Goal: Connect with others: Connect with other users

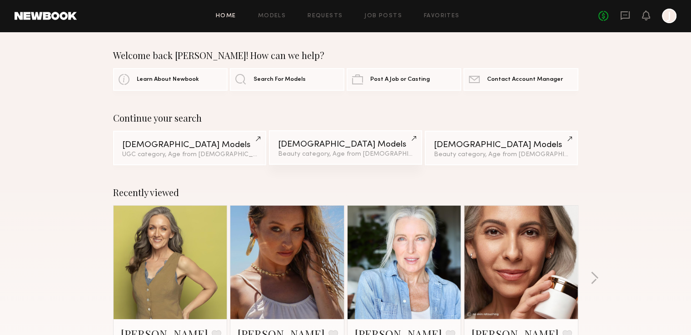
scroll to position [45, 0]
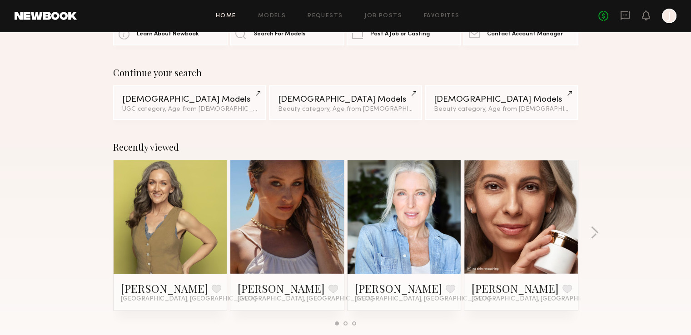
click at [189, 211] on link at bounding box center [170, 217] width 55 height 114
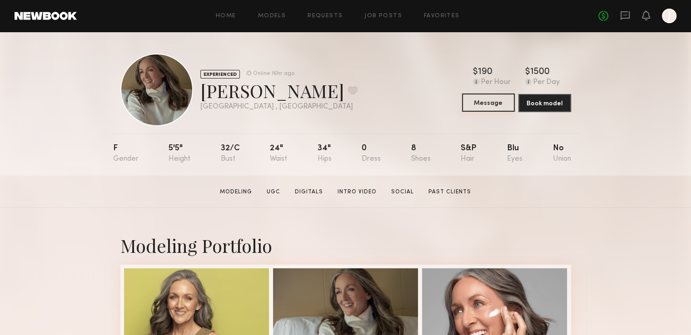
click at [497, 99] on button "Message" at bounding box center [488, 103] width 53 height 18
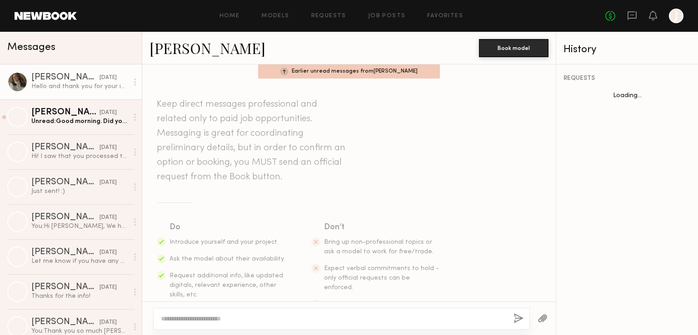
scroll to position [174, 0]
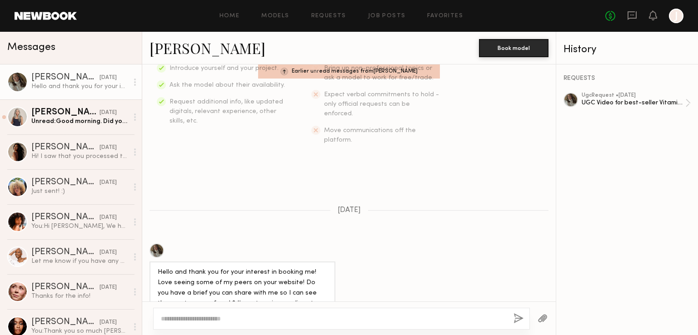
click at [193, 51] on link "[PERSON_NAME]" at bounding box center [207, 48] width 116 height 20
